Goal: Information Seeking & Learning: Learn about a topic

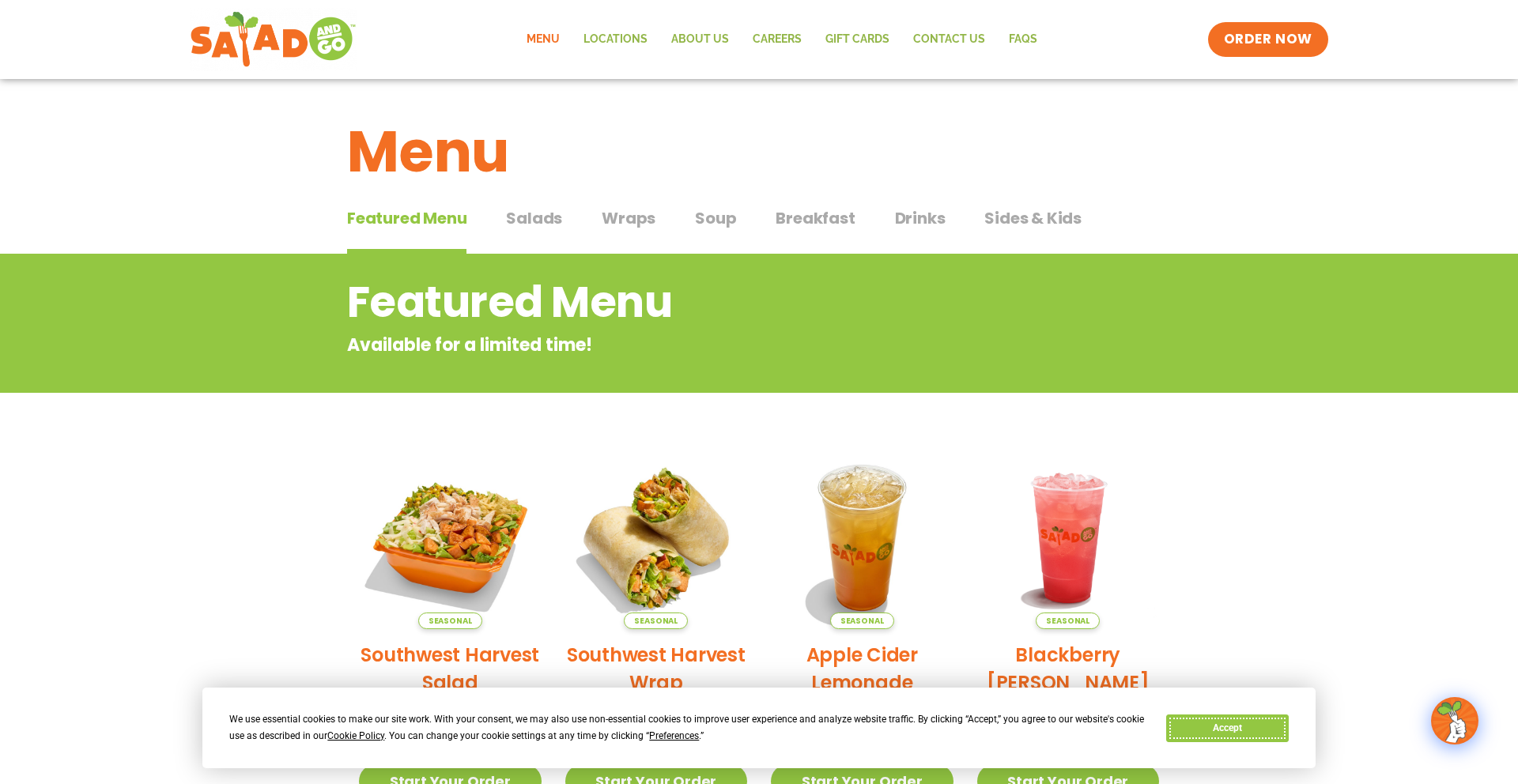
click at [1217, 718] on button "Accept" at bounding box center [1227, 727] width 122 height 27
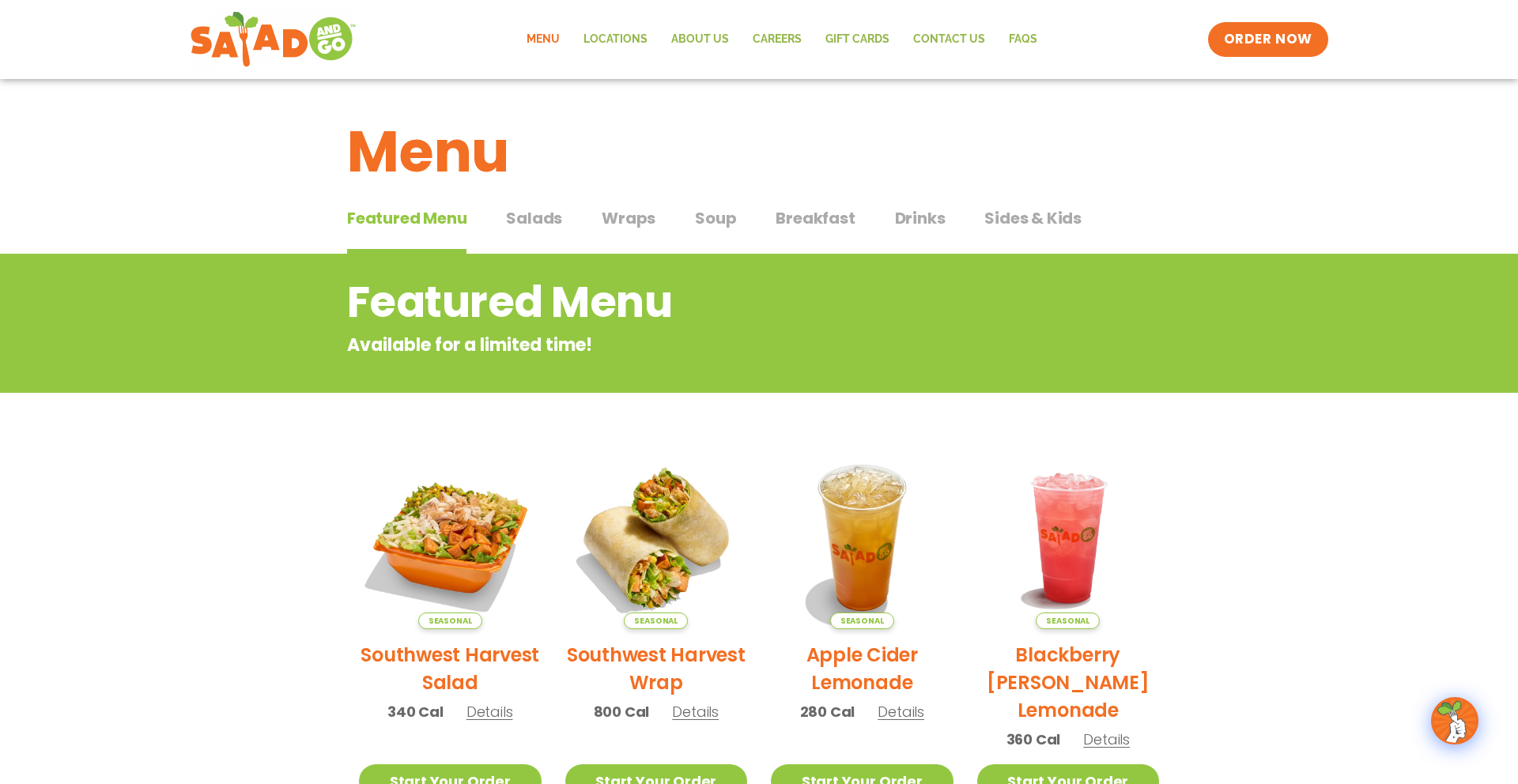
click at [497, 223] on div "Featured Menu Featured Menu Salads Salads Wraps Wraps Soup Soup Breakfast Break…" at bounding box center [759, 227] width 824 height 54
click at [520, 219] on span "Salads" at bounding box center [535, 218] width 57 height 24
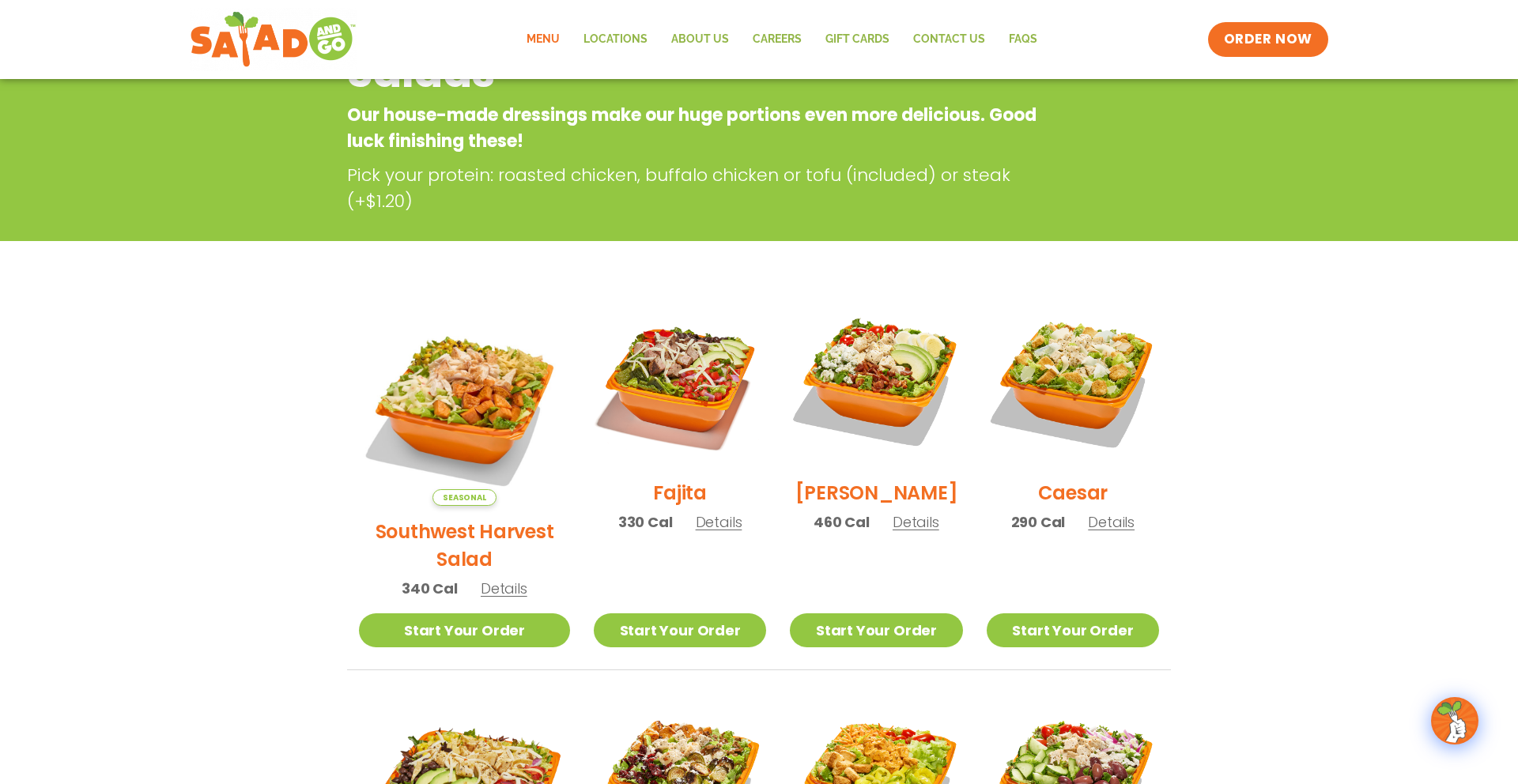
scroll to position [253, 0]
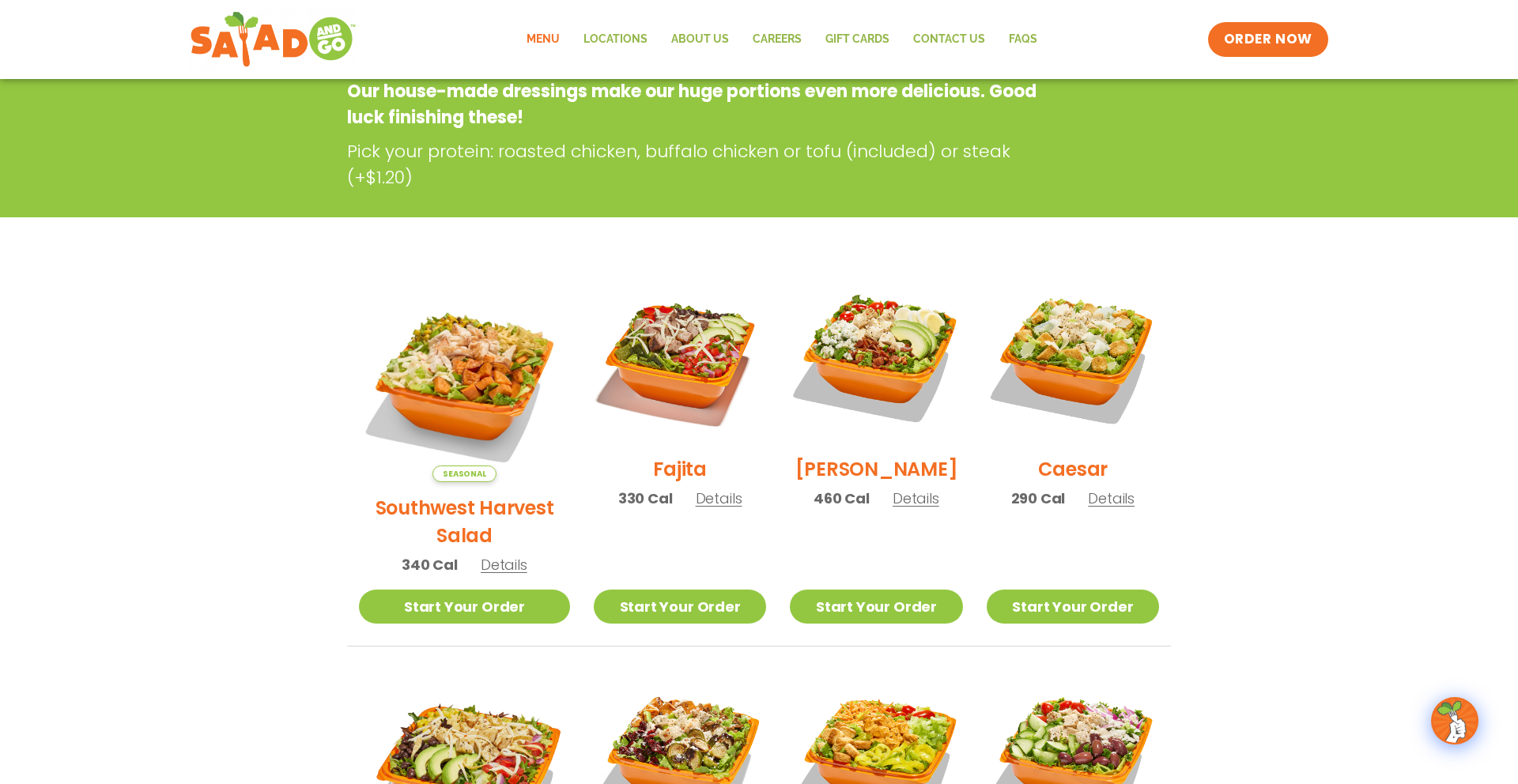
click at [503, 555] on span "Details" at bounding box center [503, 564] width 46 height 20
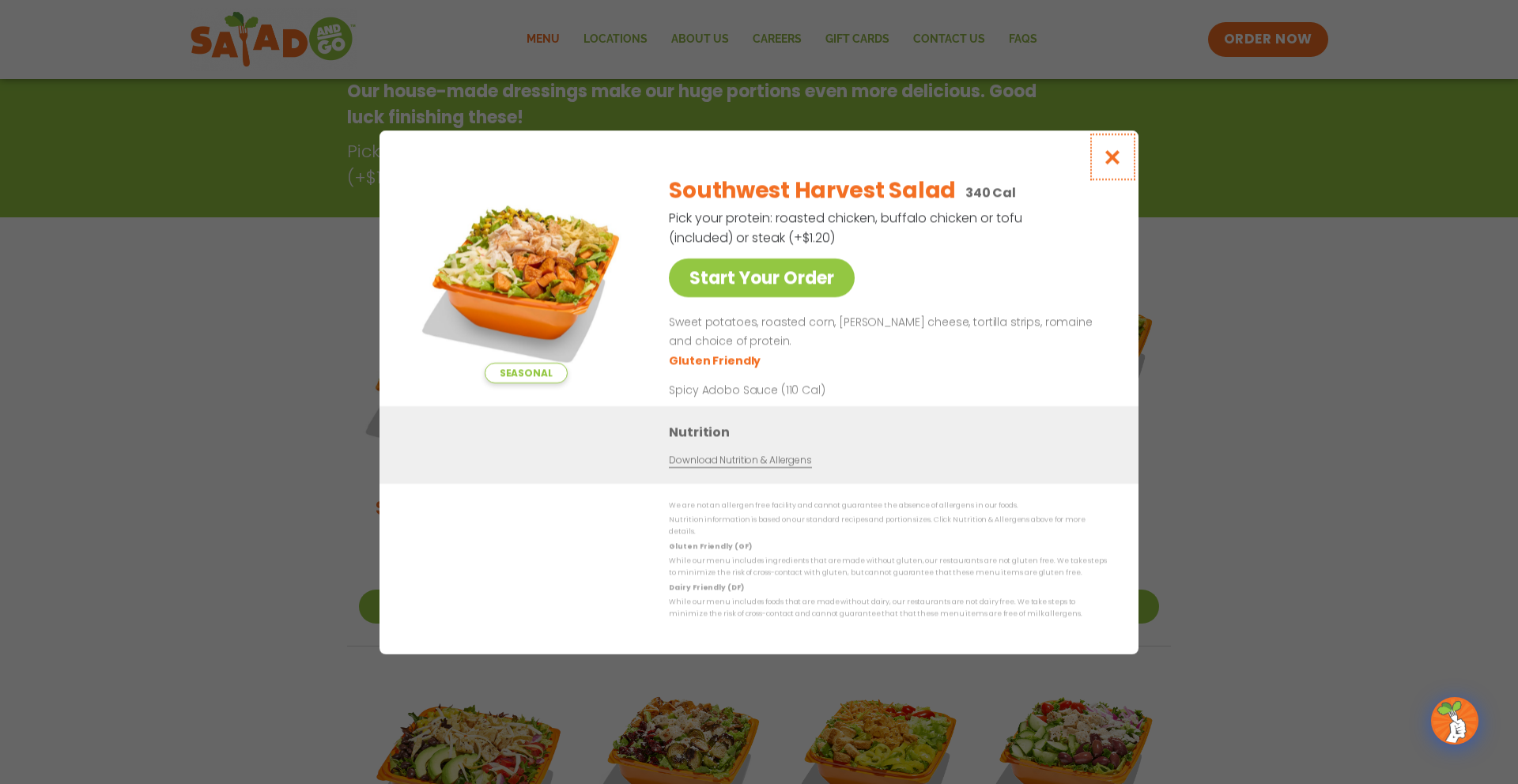
click at [1109, 164] on icon "Close modal" at bounding box center [1113, 157] width 20 height 17
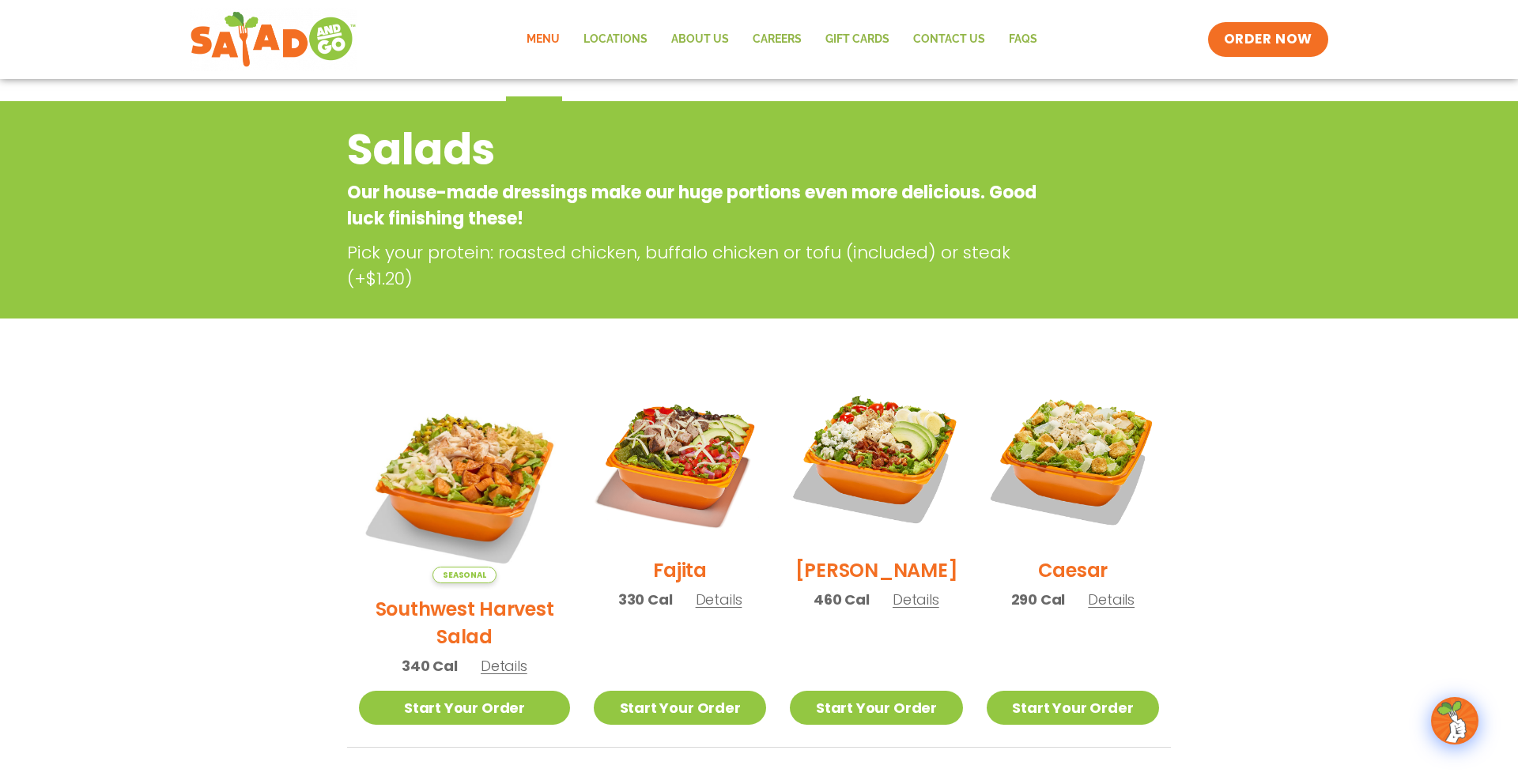
scroll to position [0, 0]
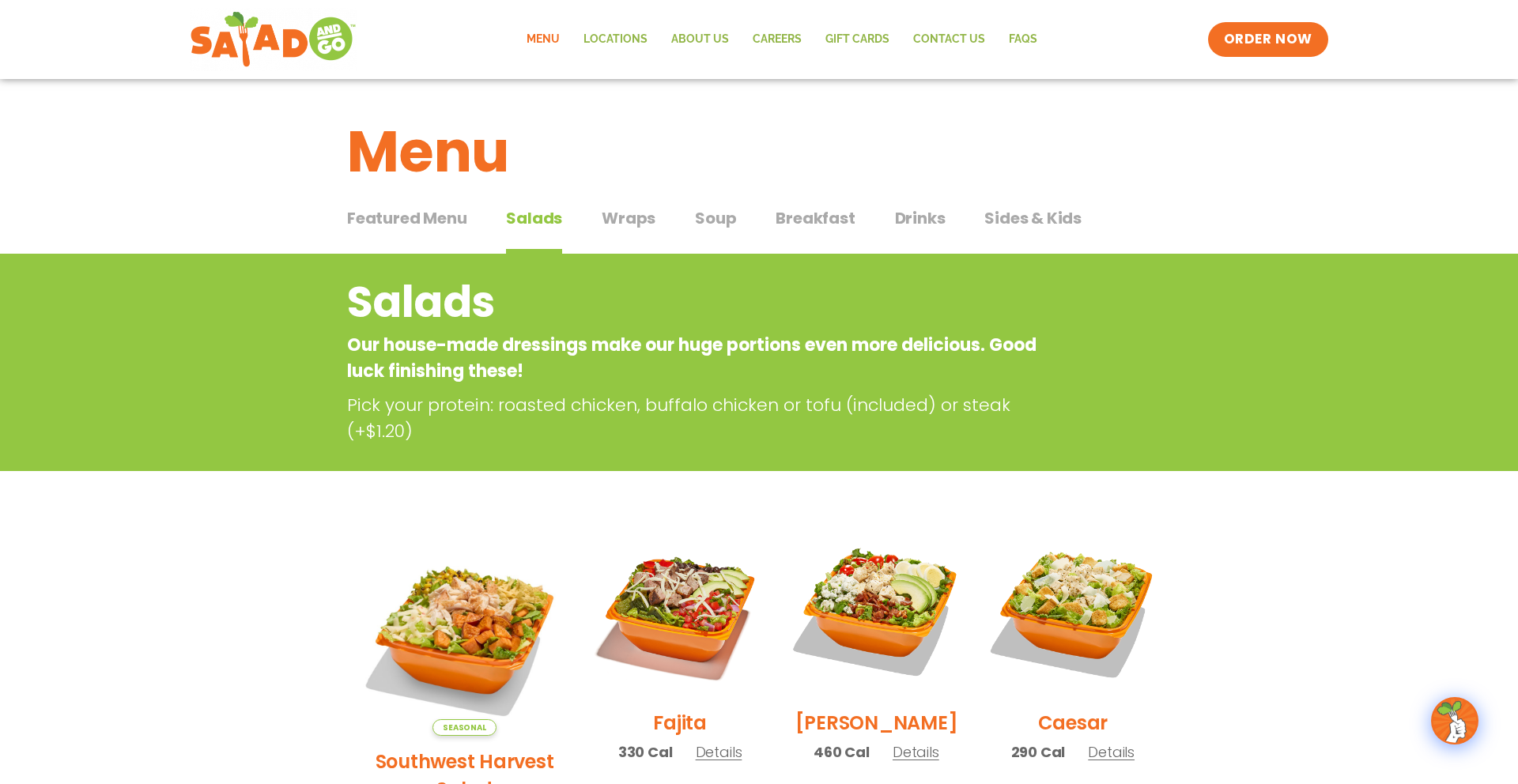
click at [632, 224] on span "Wraps" at bounding box center [628, 218] width 54 height 24
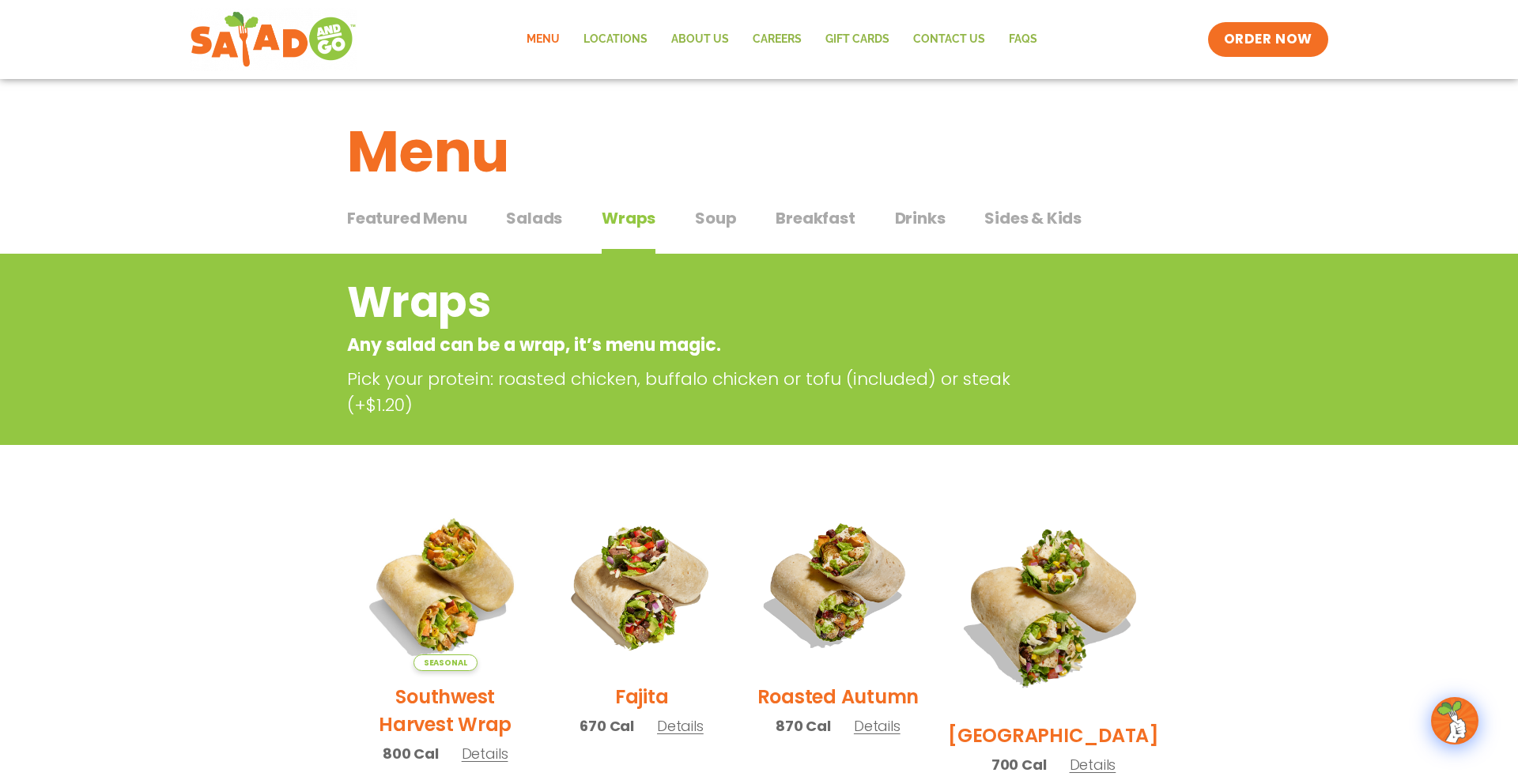
click at [895, 218] on span "Drinks" at bounding box center [920, 218] width 51 height 24
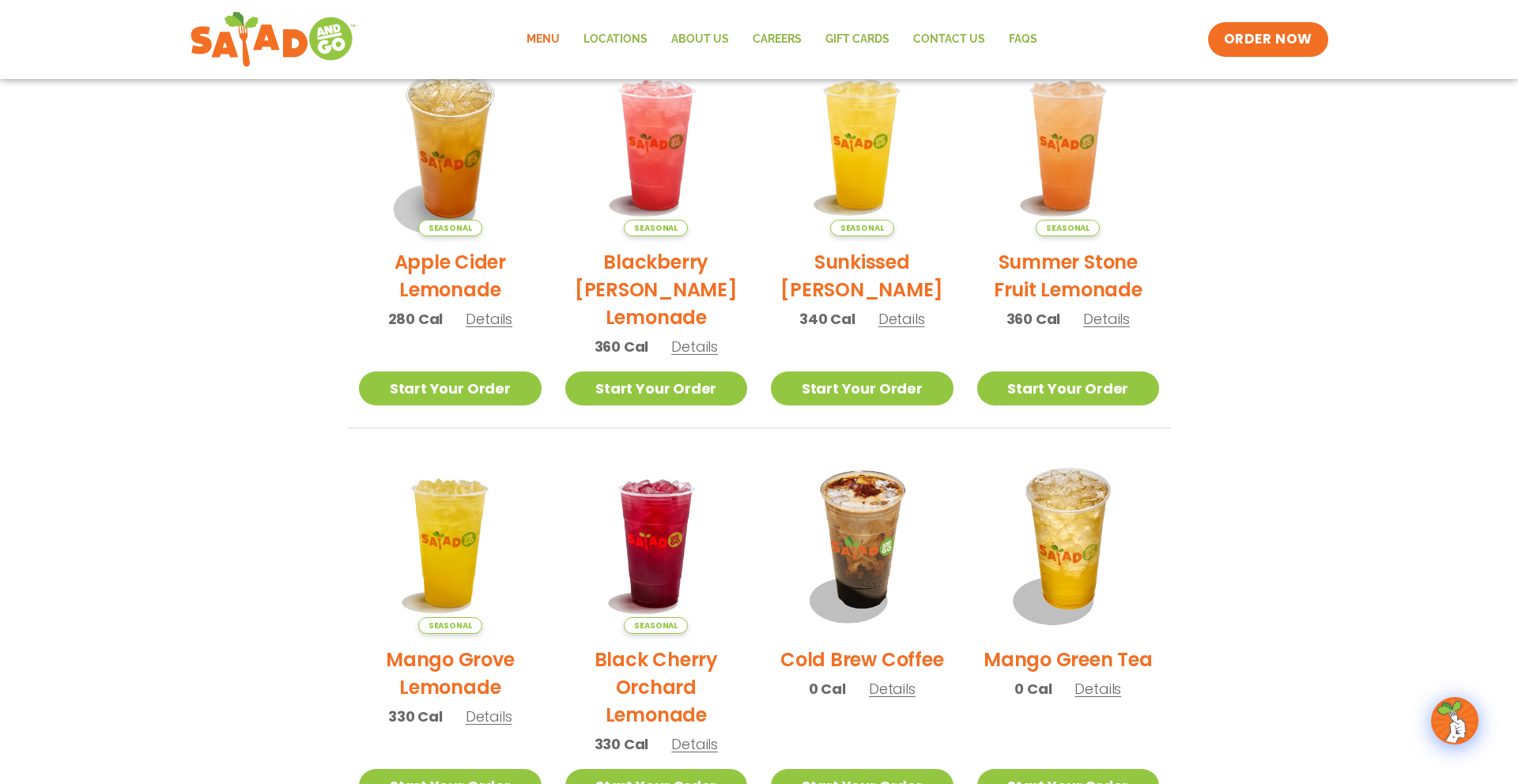
scroll to position [422, 0]
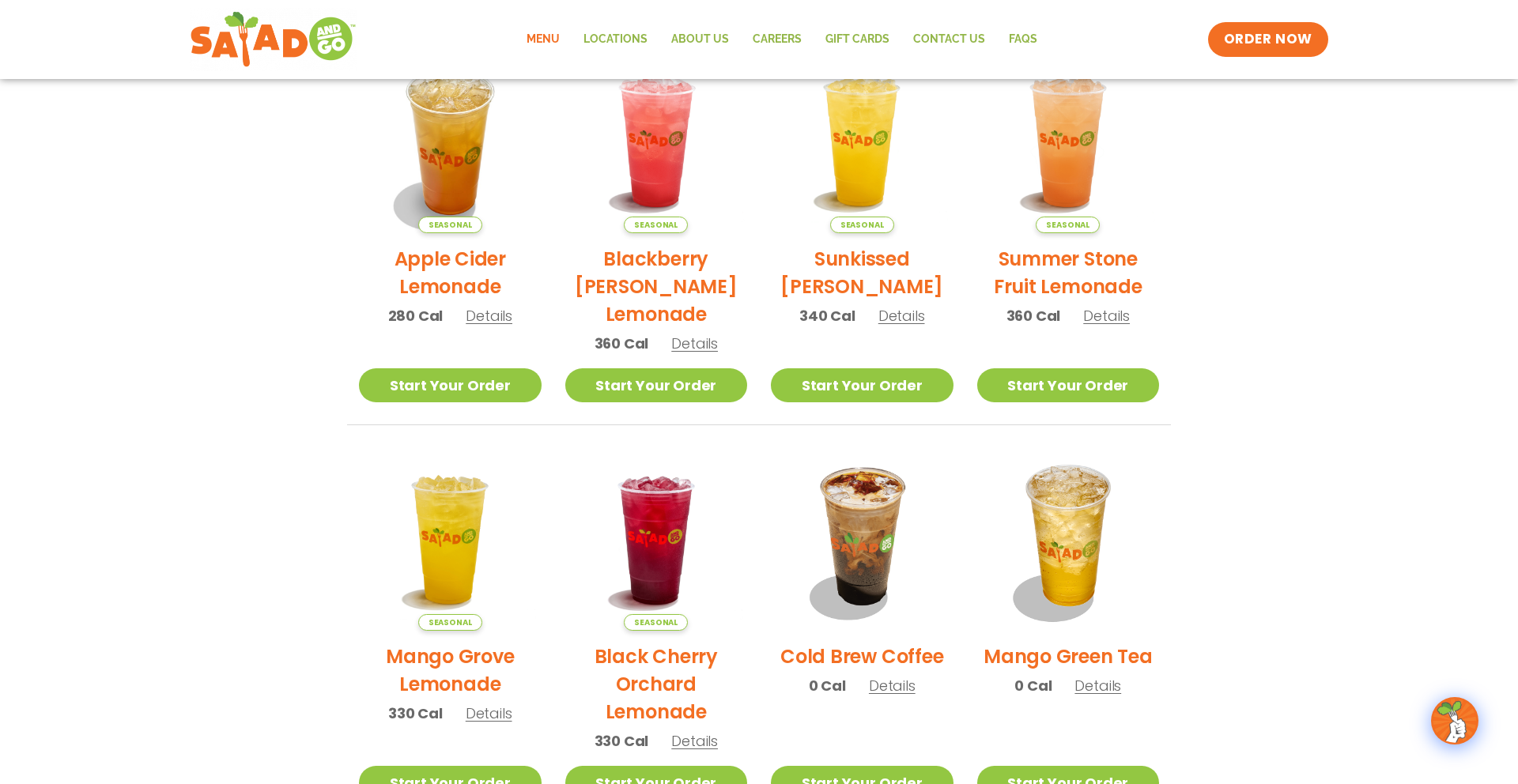
click at [1091, 323] on span "Details" at bounding box center [1106, 316] width 46 height 20
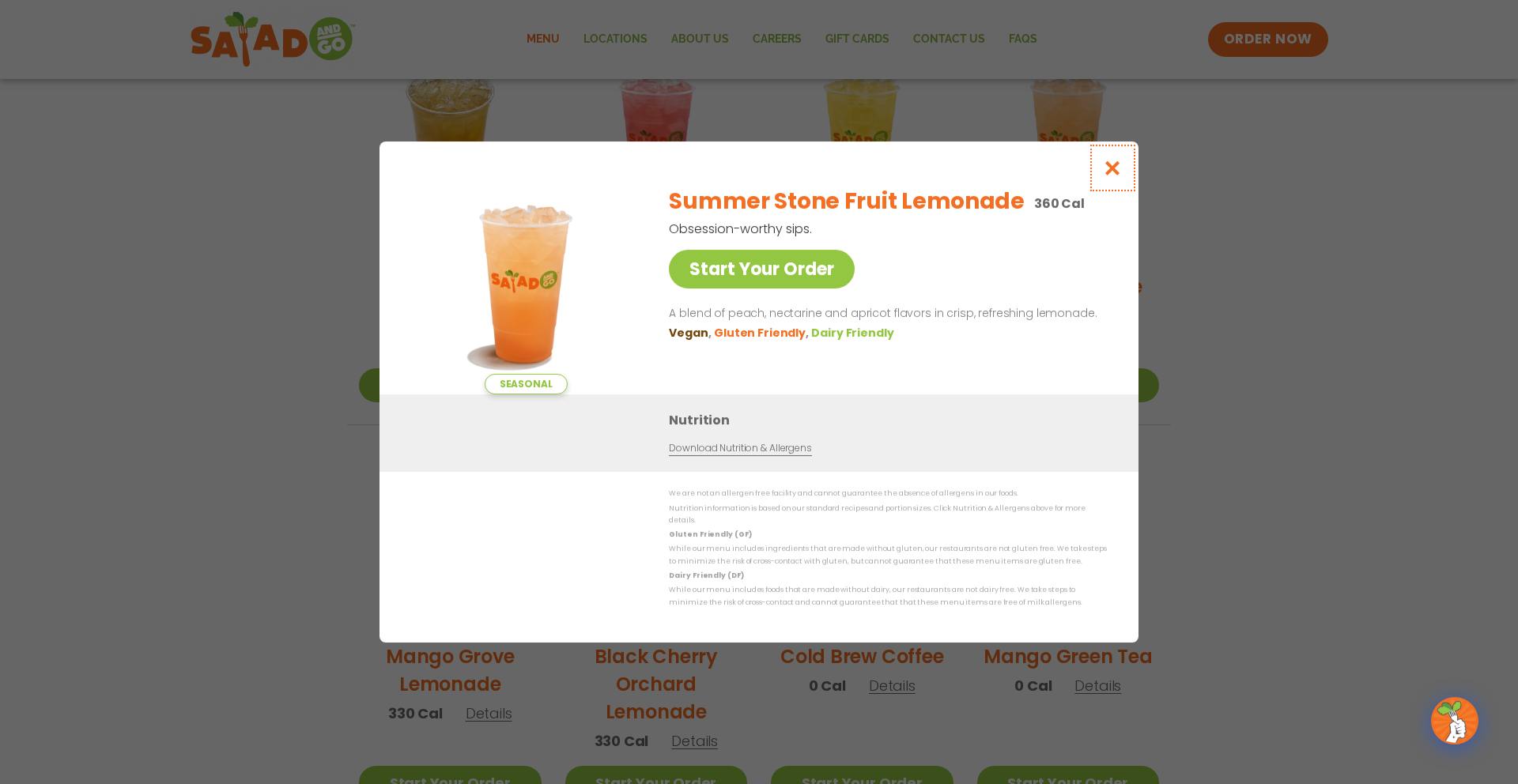
click at [1107, 159] on button "Close modal" at bounding box center [1113, 168] width 52 height 53
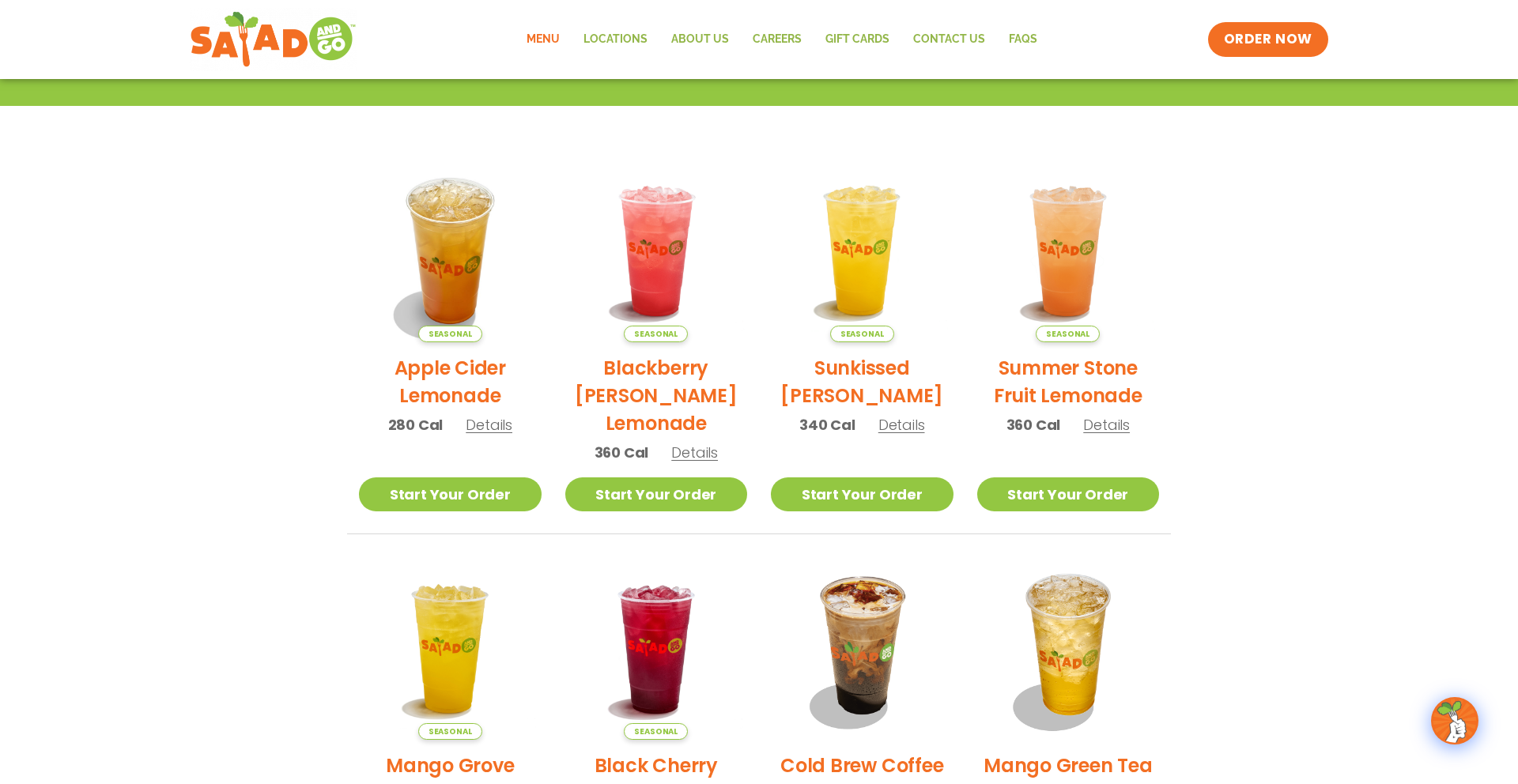
scroll to position [312, 0]
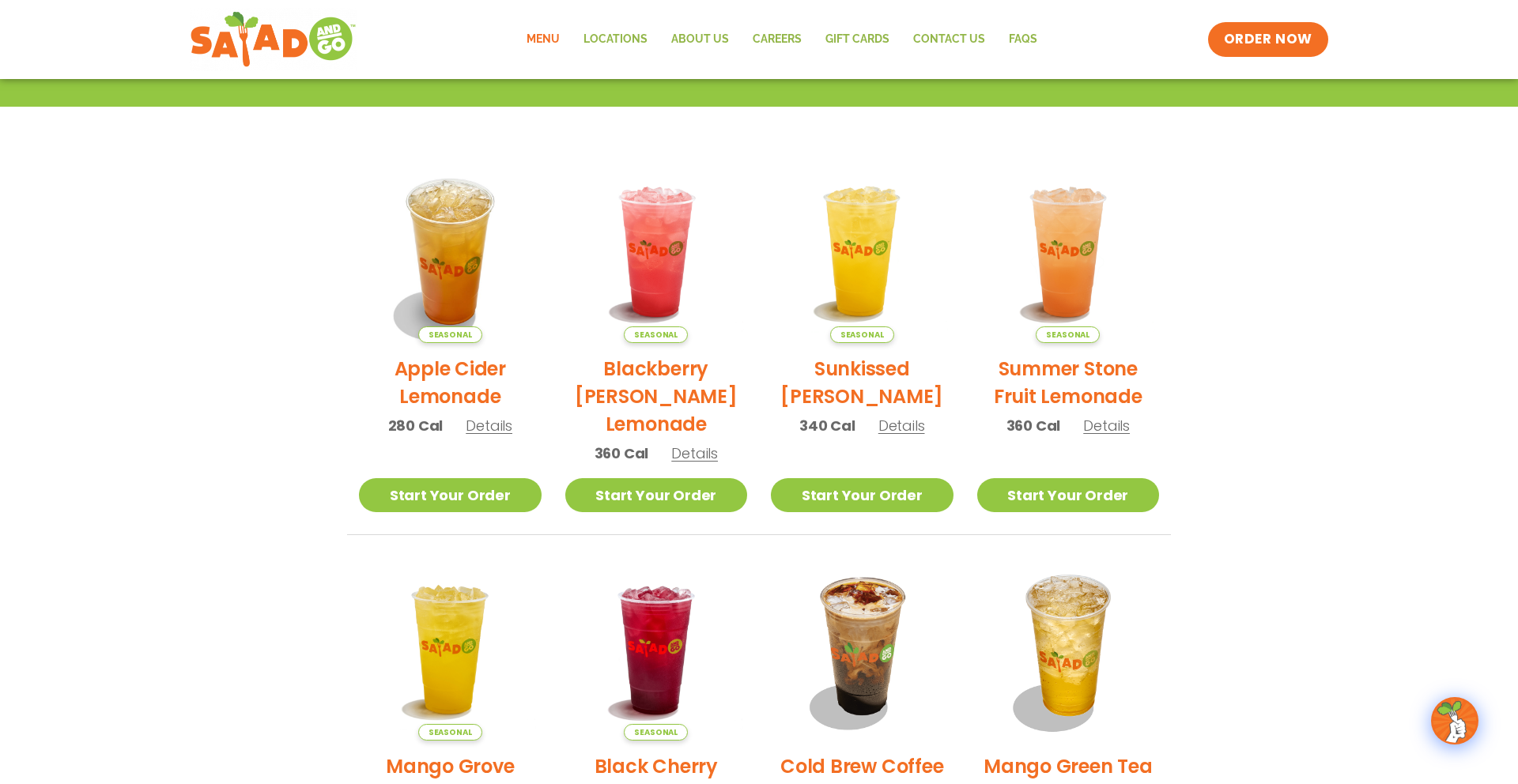
click at [905, 433] on span "Details" at bounding box center [901, 425] width 46 height 20
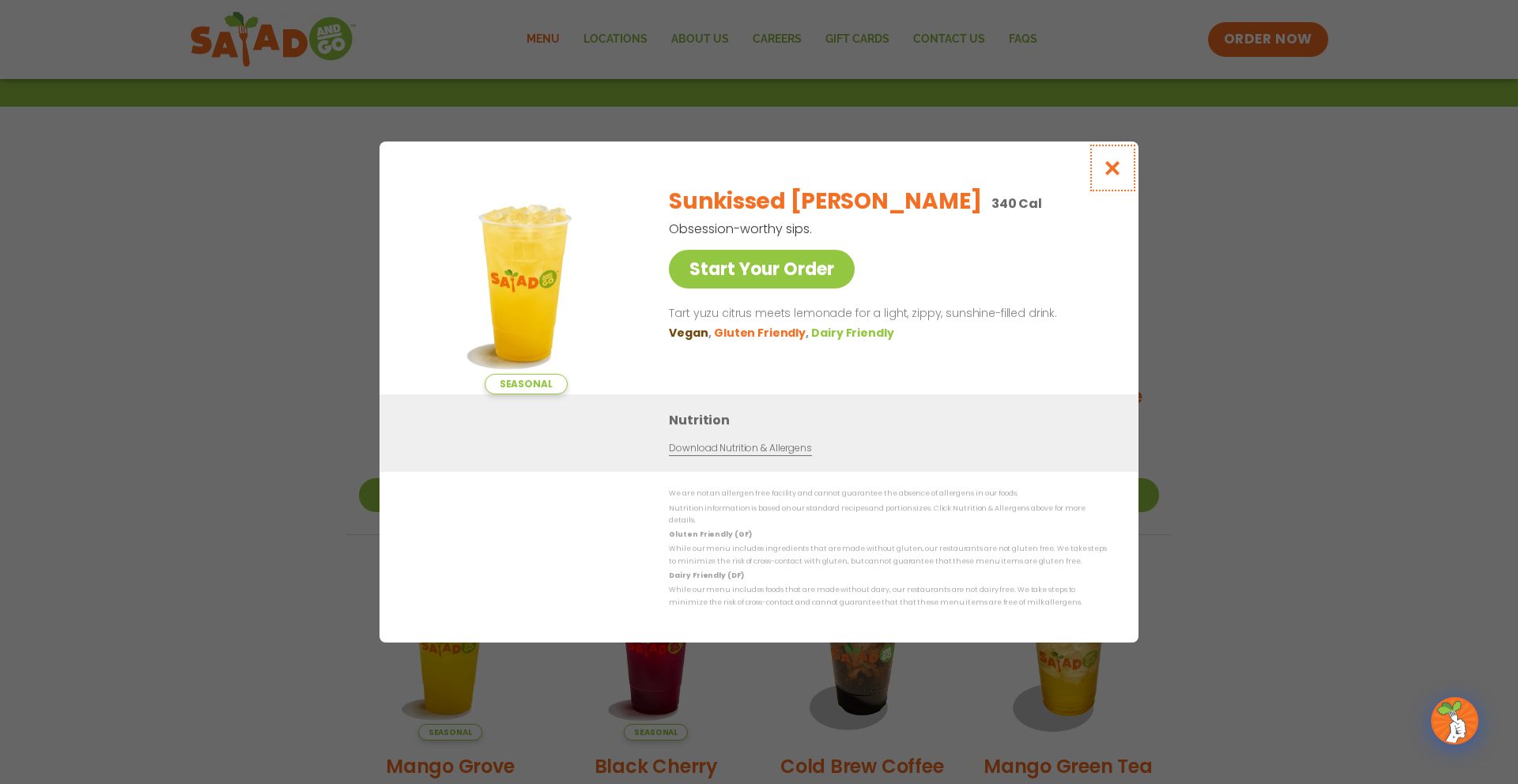
click at [1113, 187] on button "Close modal" at bounding box center [1113, 168] width 52 height 53
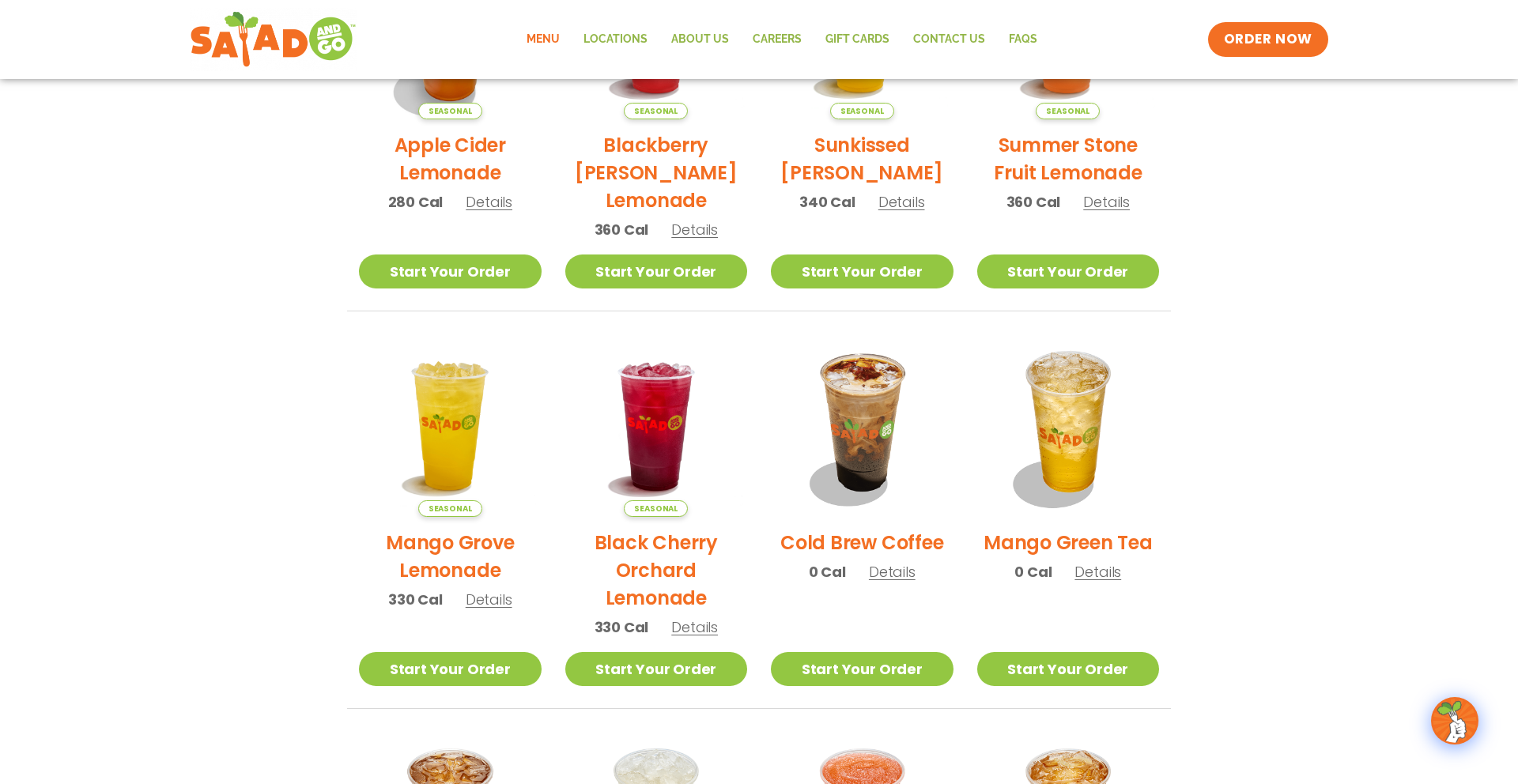
scroll to position [562, 0]
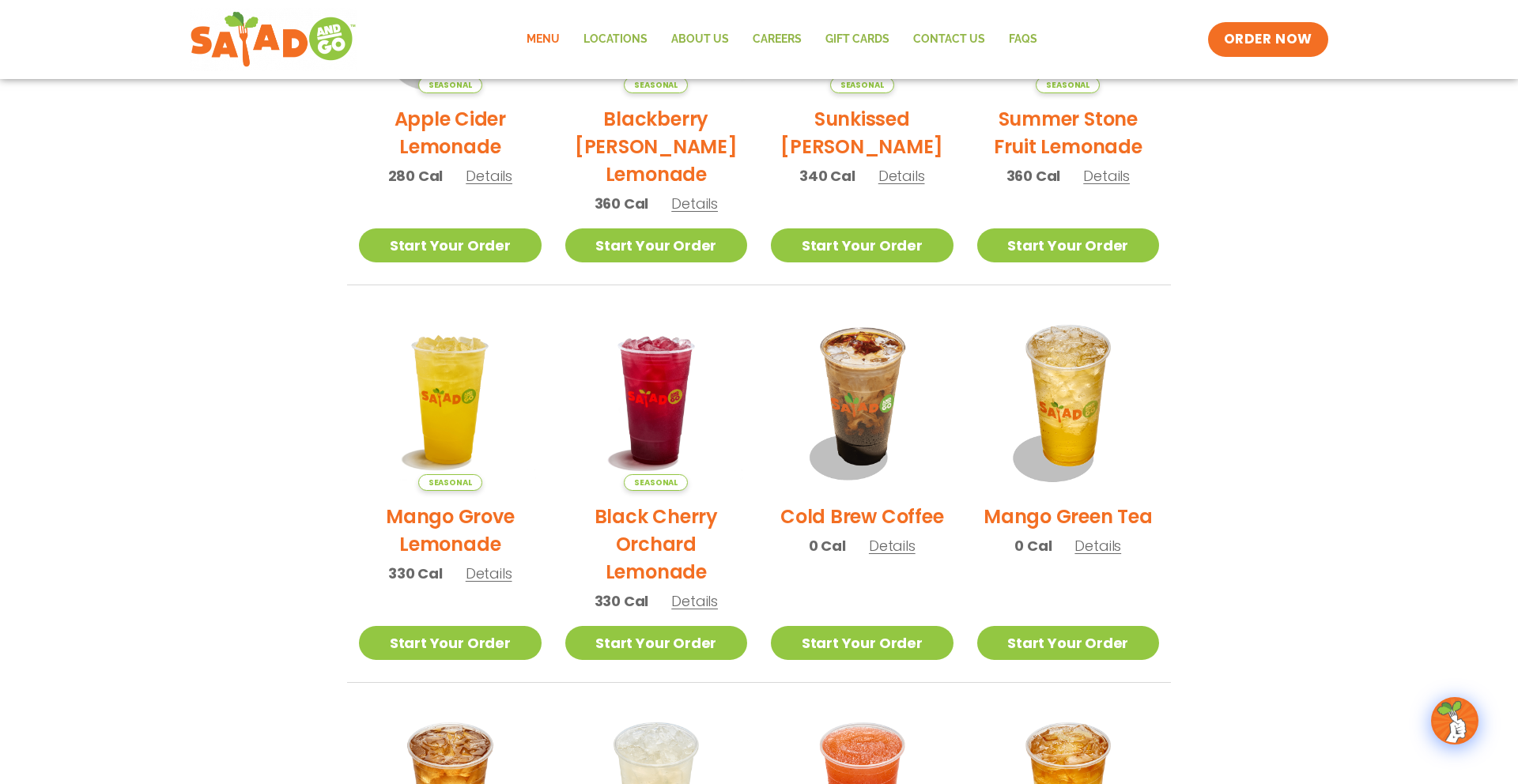
click at [695, 608] on span "Details" at bounding box center [694, 600] width 46 height 20
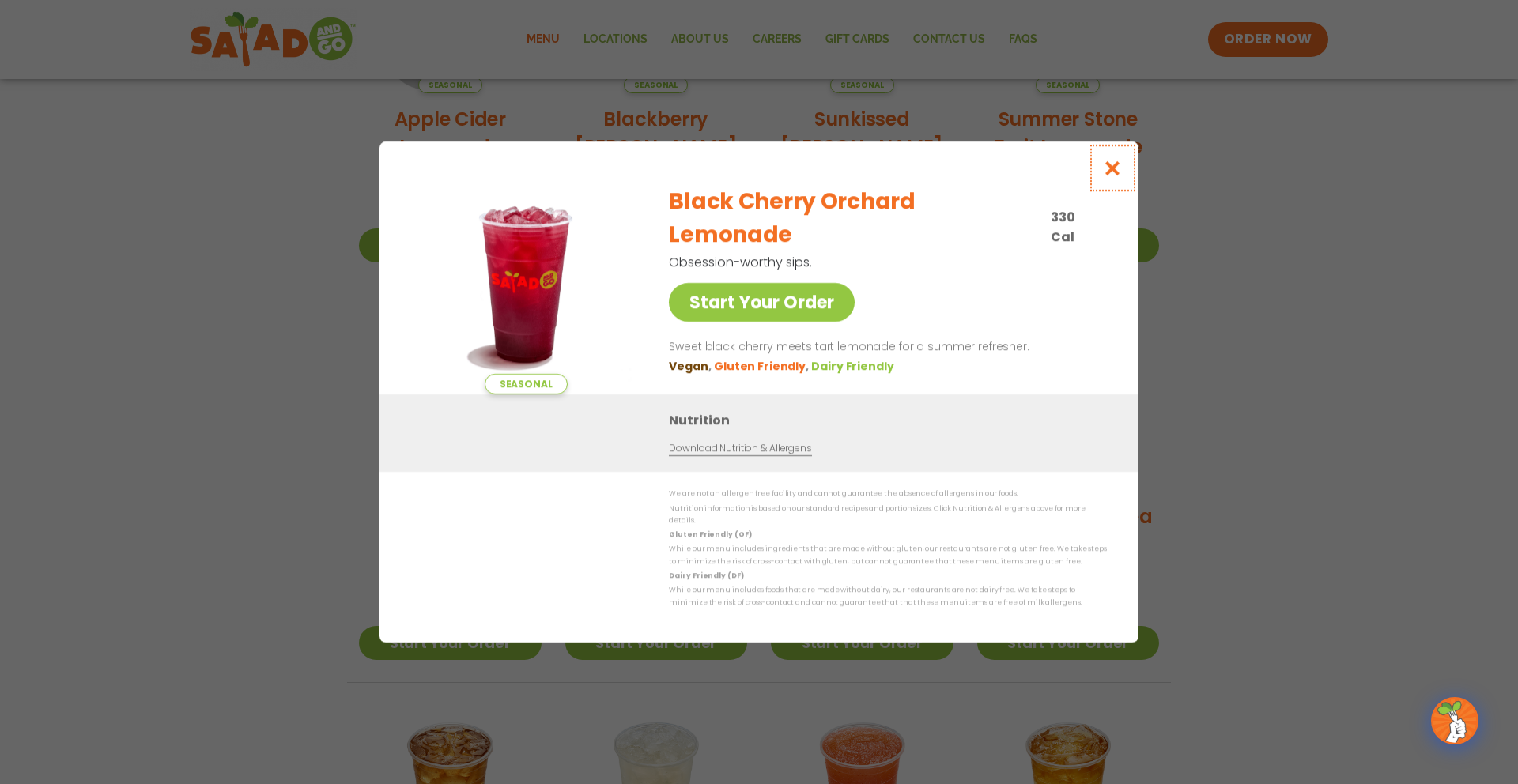
click at [1112, 172] on icon "Close modal" at bounding box center [1113, 168] width 20 height 17
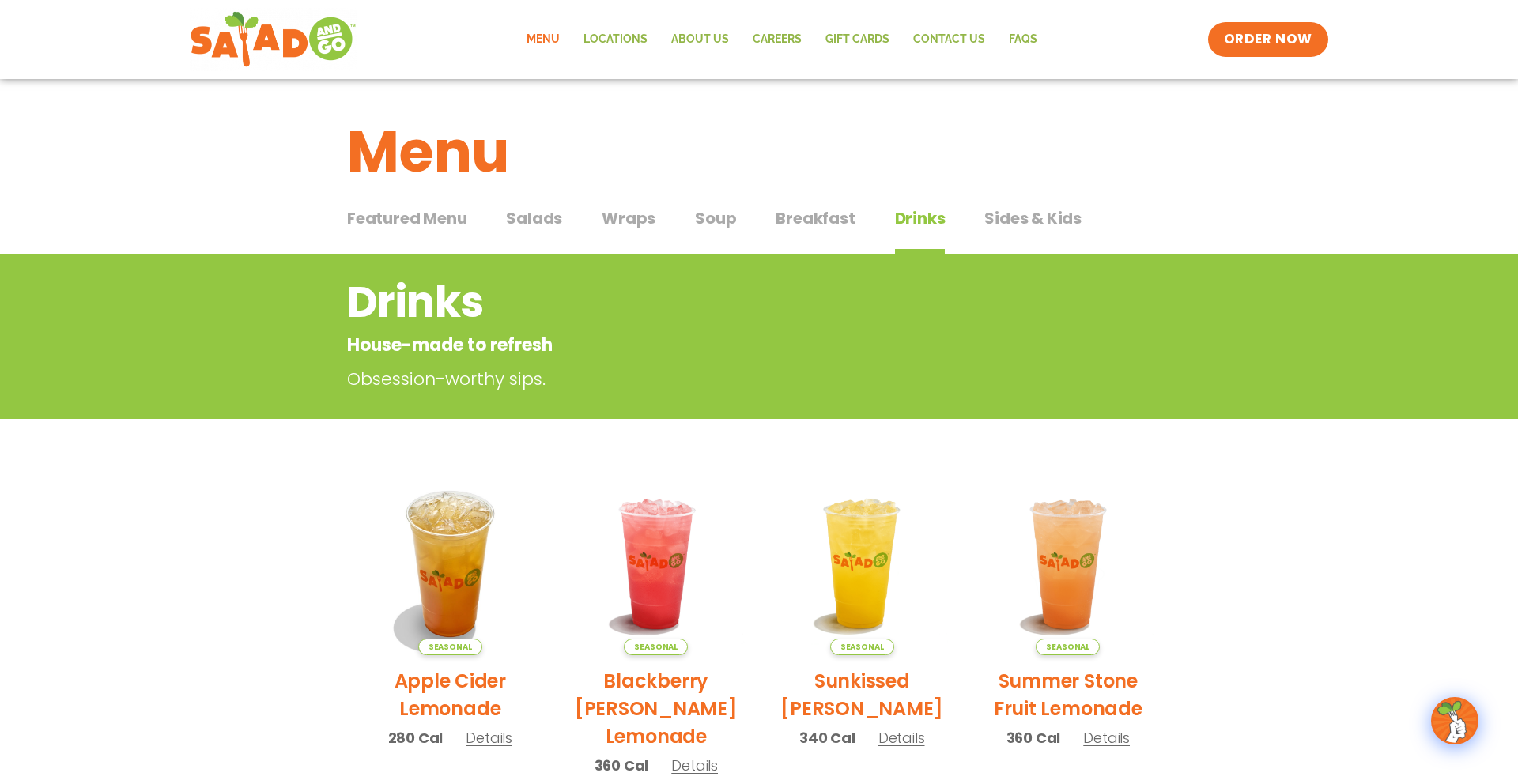
scroll to position [1, 0]
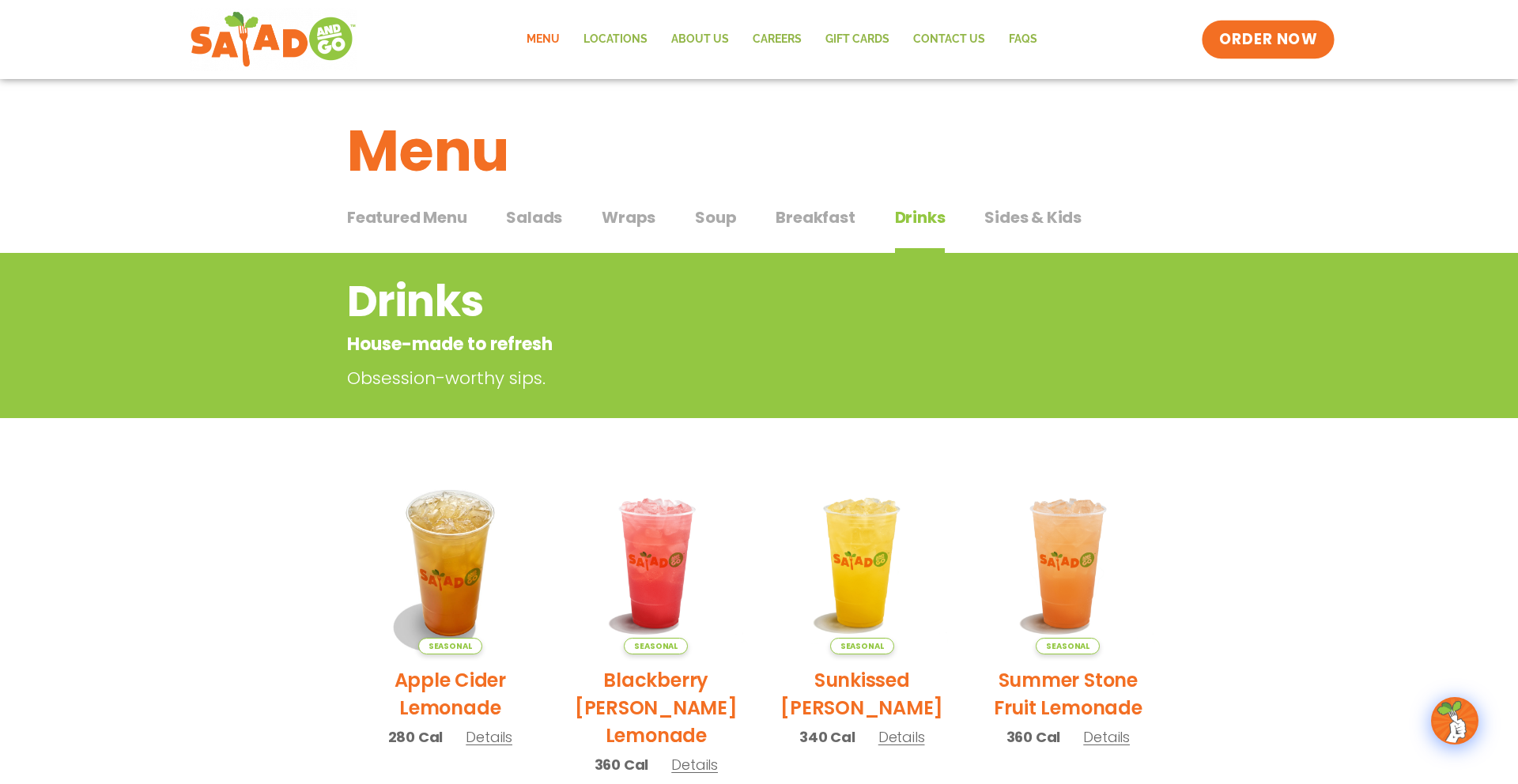
click at [1246, 32] on span "ORDER NOW" at bounding box center [1268, 40] width 98 height 21
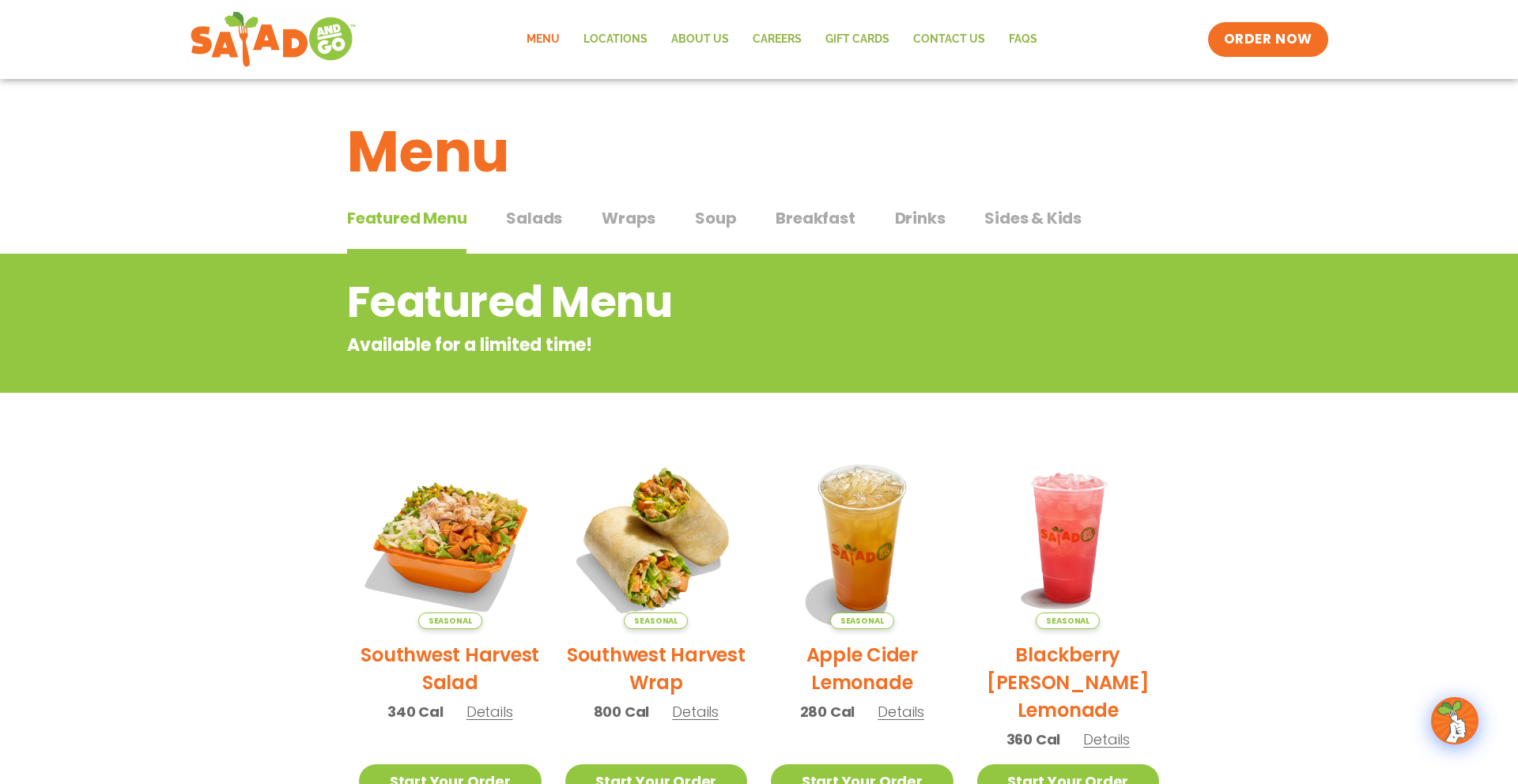
click at [493, 705] on span "Details" at bounding box center [489, 711] width 46 height 20
